Goal: Transaction & Acquisition: Purchase product/service

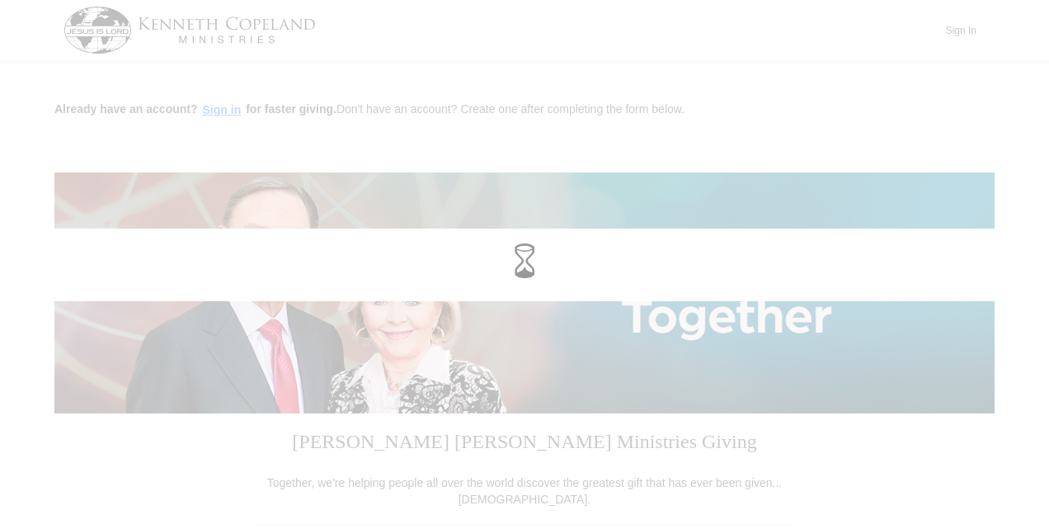
select select "WA"
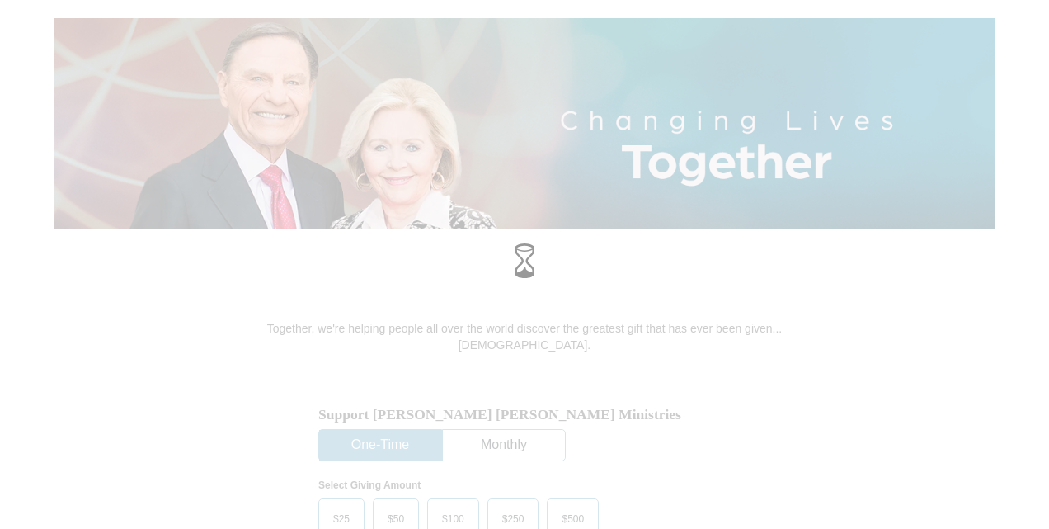
scroll to position [82, 0]
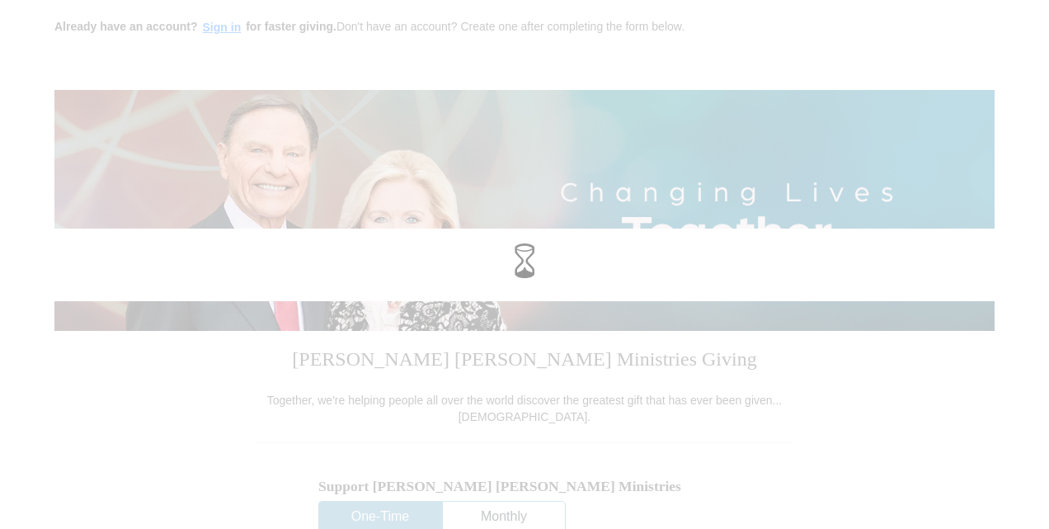
click at [430, 418] on div at bounding box center [524, 264] width 1049 height 529
click at [355, 423] on div at bounding box center [524, 264] width 1049 height 529
click at [428, 418] on div at bounding box center [524, 264] width 1049 height 529
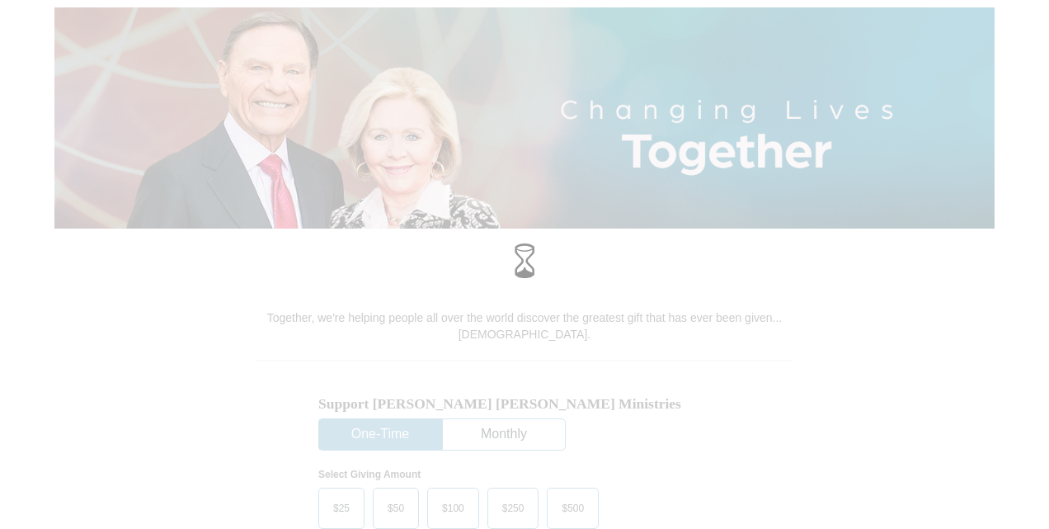
scroll to position [247, 0]
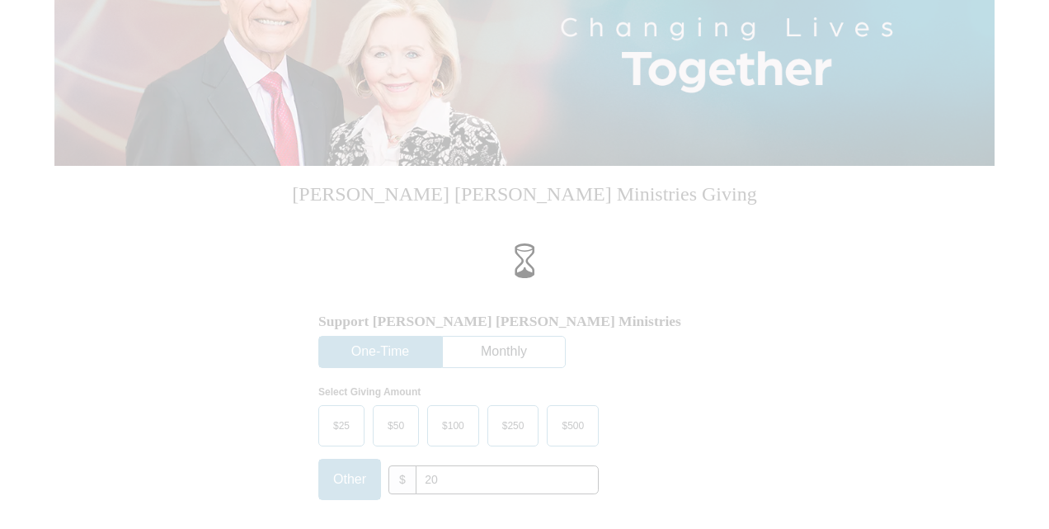
click at [394, 415] on div at bounding box center [524, 264] width 1049 height 529
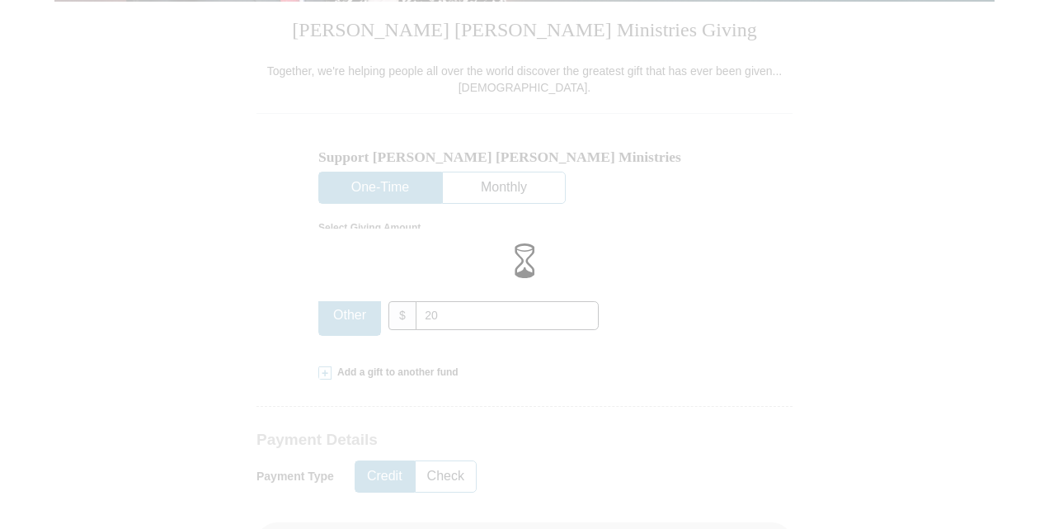
scroll to position [412, 0]
click at [490, 323] on div at bounding box center [524, 264] width 1049 height 529
click at [512, 389] on div at bounding box center [524, 264] width 1049 height 529
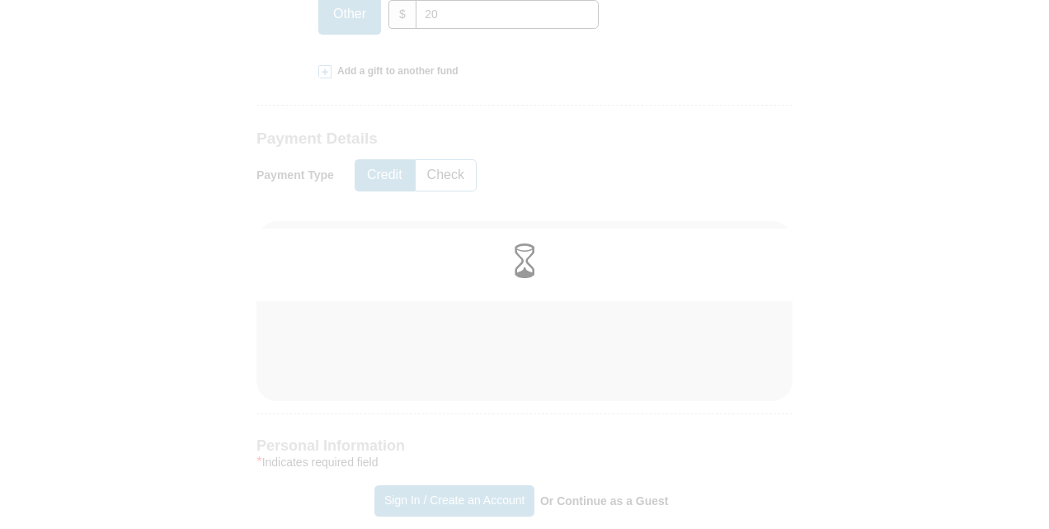
scroll to position [742, 0]
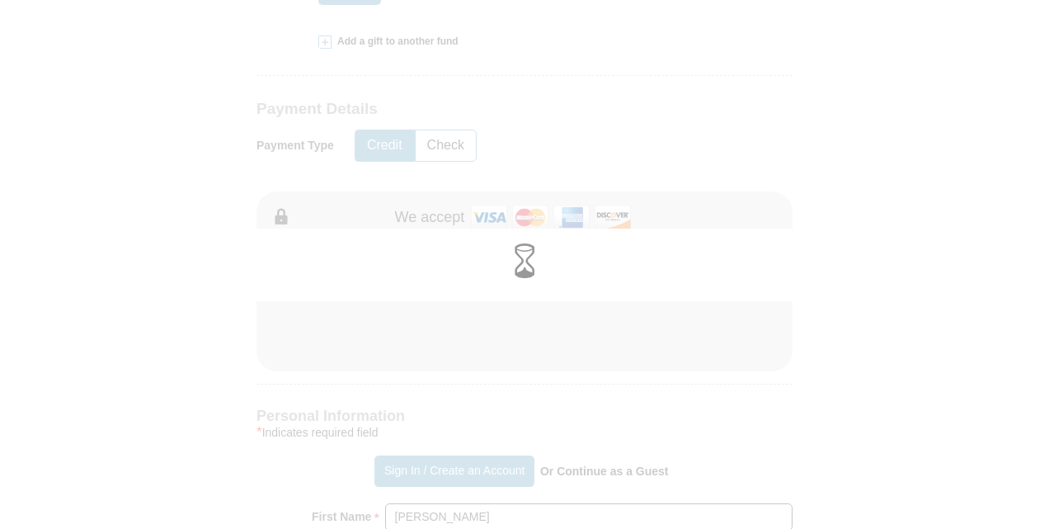
click at [526, 259] on span at bounding box center [524, 261] width 35 height 35
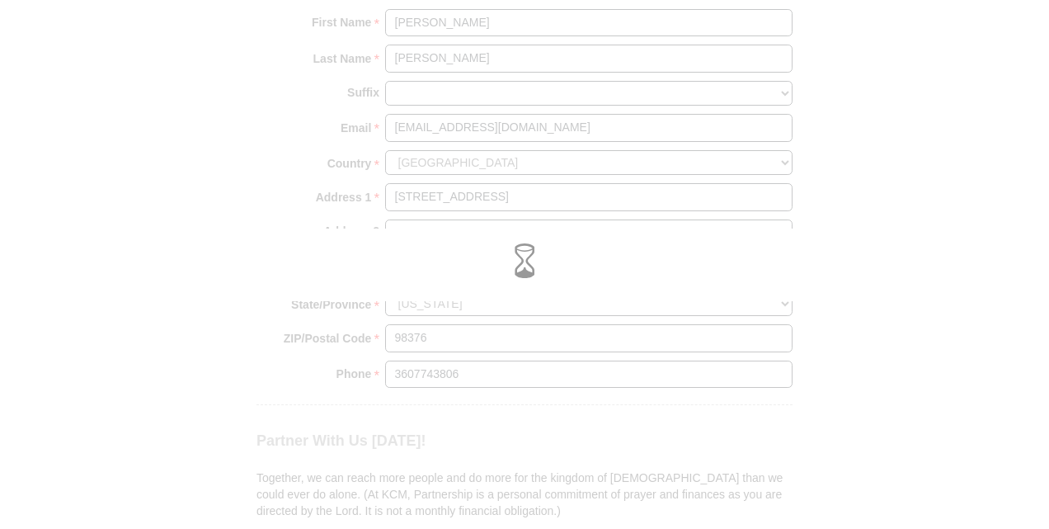
scroll to position [1237, 0]
click at [381, 223] on div at bounding box center [524, 264] width 1049 height 529
click at [519, 267] on span at bounding box center [524, 261] width 35 height 35
click at [272, 456] on div at bounding box center [524, 264] width 1049 height 529
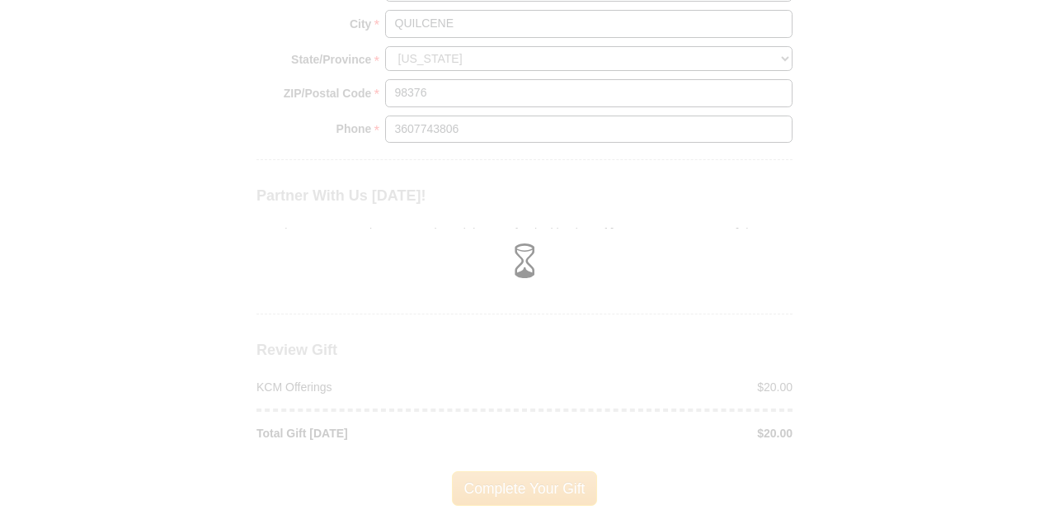
scroll to position [1484, 0]
click at [525, 268] on span at bounding box center [524, 261] width 35 height 35
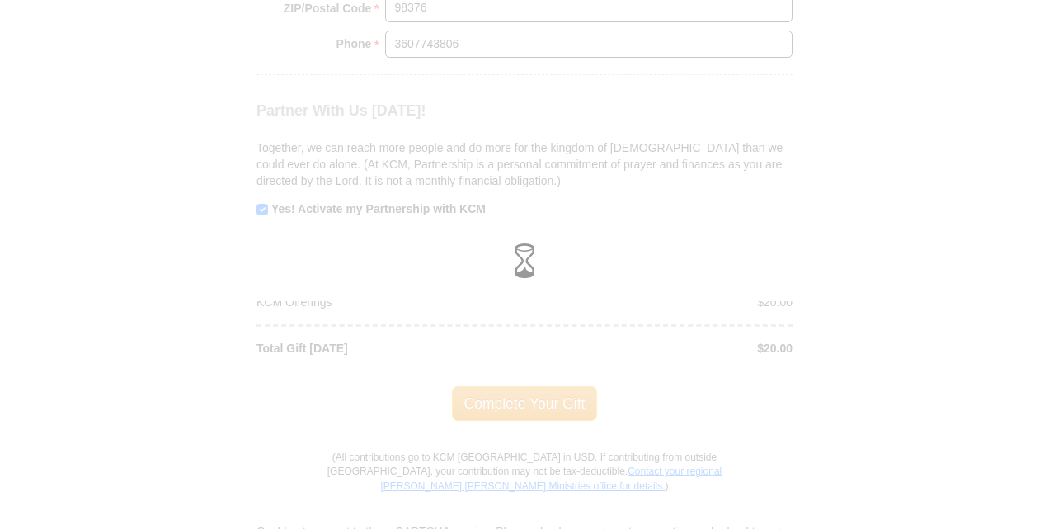
scroll to position [1567, 0]
click at [538, 177] on div at bounding box center [524, 264] width 1049 height 529
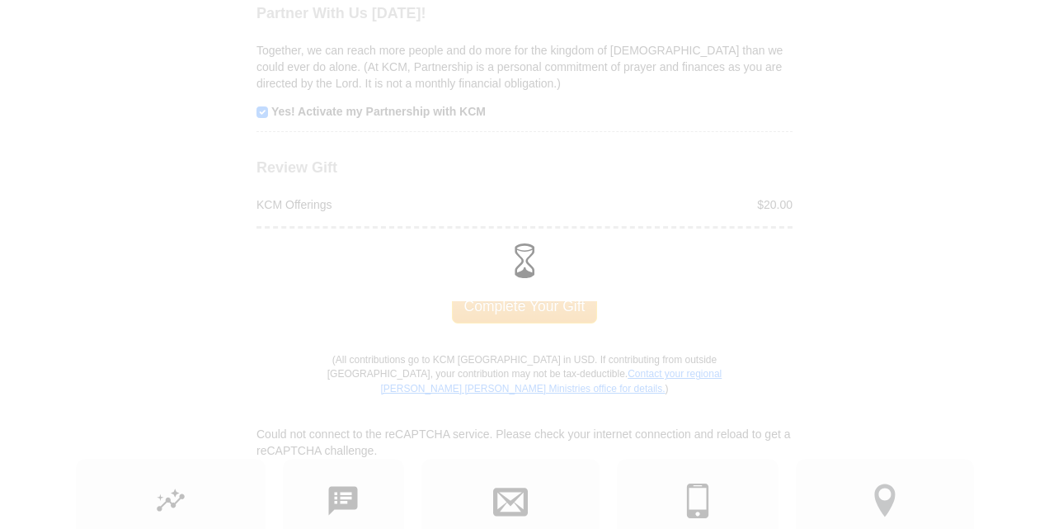
scroll to position [1649, 0]
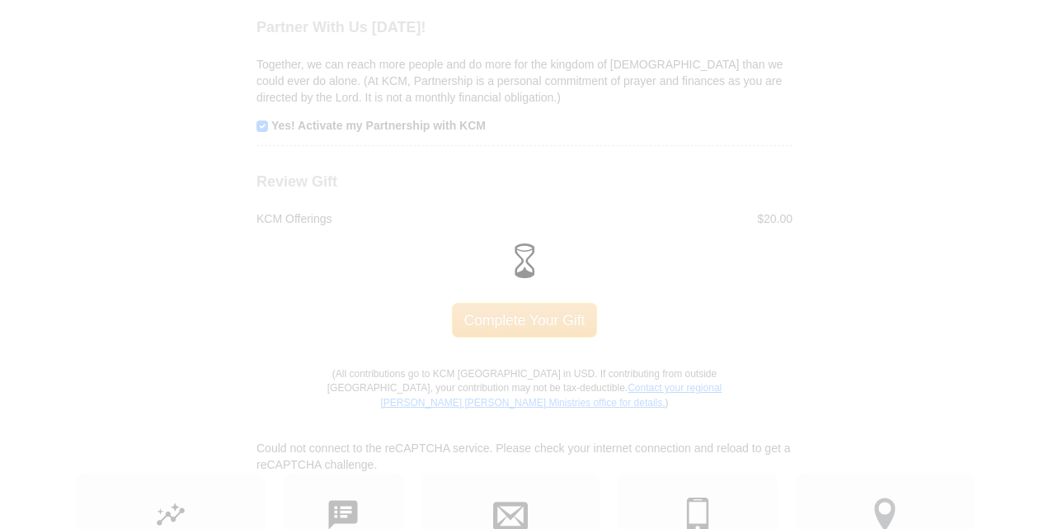
click at [508, 94] on div at bounding box center [524, 264] width 1049 height 529
click at [514, 96] on div at bounding box center [524, 264] width 1049 height 529
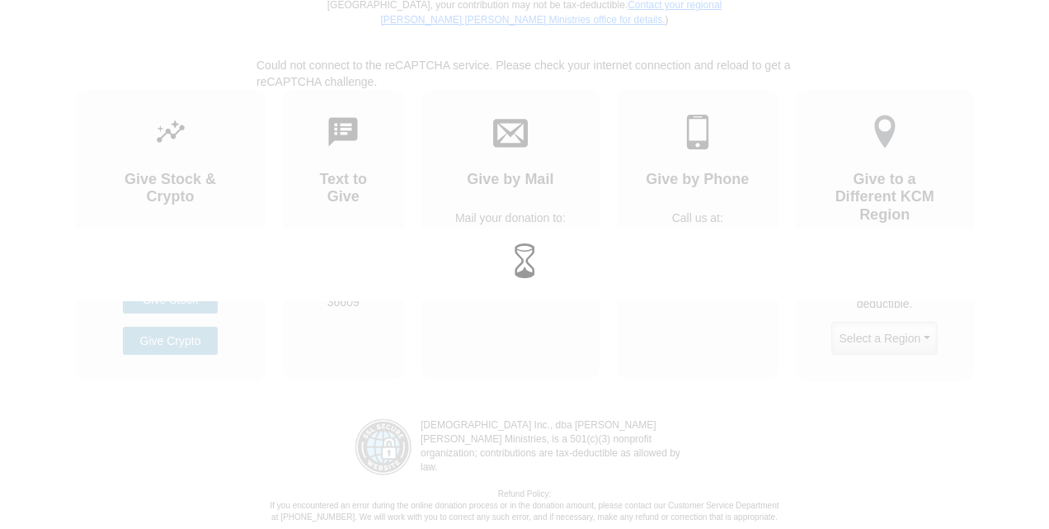
scroll to position [2062, 0]
